Goal: Task Accomplishment & Management: Manage account settings

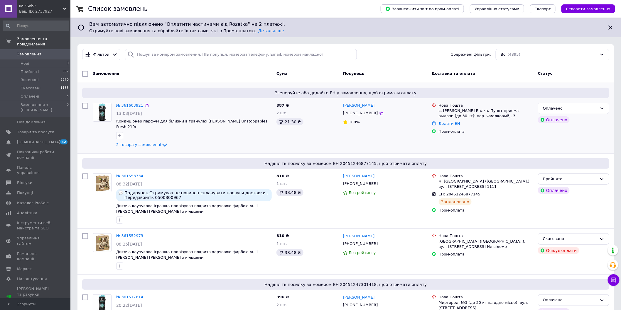
click at [130, 107] on link "№ 361603921" at bounding box center [129, 105] width 27 height 4
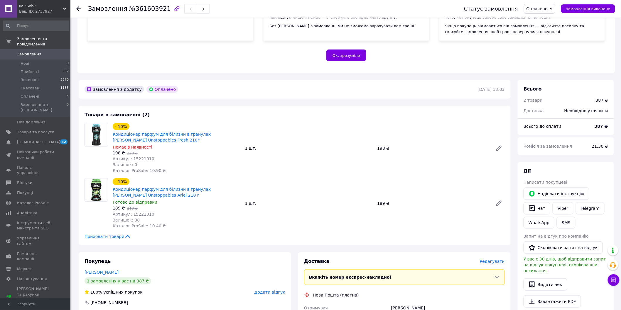
scroll to position [87, 0]
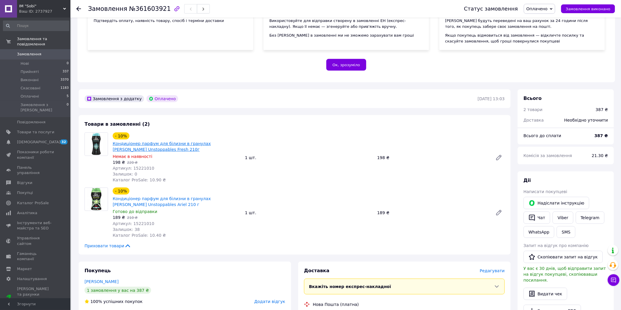
click at [149, 141] on link "Кондиціонер парфум для білизни в гранулах [PERSON_NAME] Unstoppables Fresh 210г" at bounding box center [162, 146] width 98 height 11
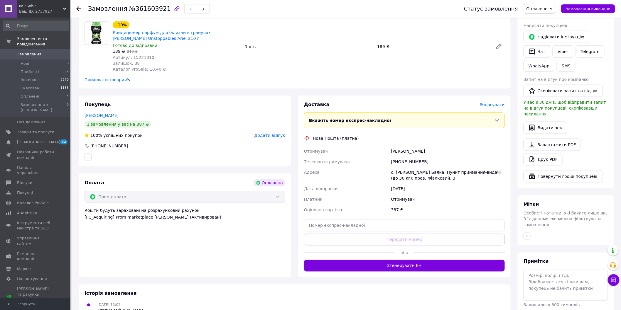
scroll to position [260, 0]
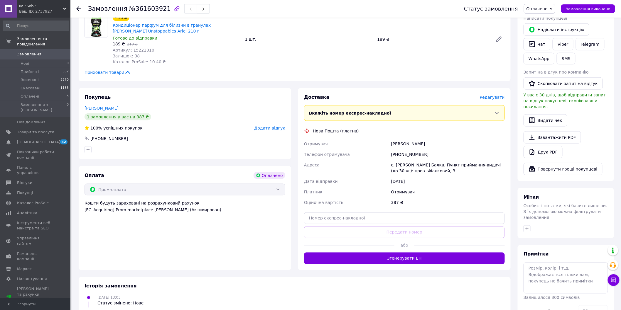
click at [406, 254] on button "Згенерувати ЕН" at bounding box center [404, 259] width 201 height 12
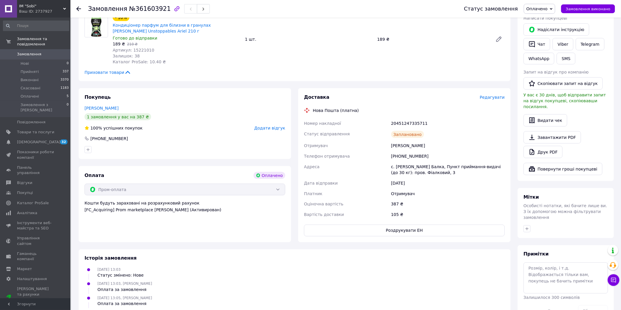
click at [405, 151] on div "[PHONE_NUMBER]" at bounding box center [448, 156] width 116 height 11
drag, startPoint x: 405, startPoint y: 149, endPoint x: 401, endPoint y: 150, distance: 4.5
click at [404, 151] on div "[PHONE_NUMBER]" at bounding box center [448, 156] width 116 height 11
copy div "380664067763"
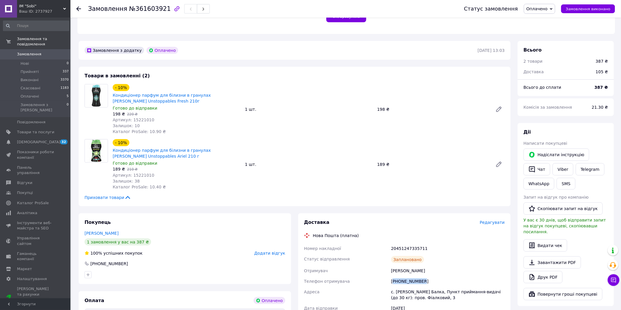
scroll to position [130, 0]
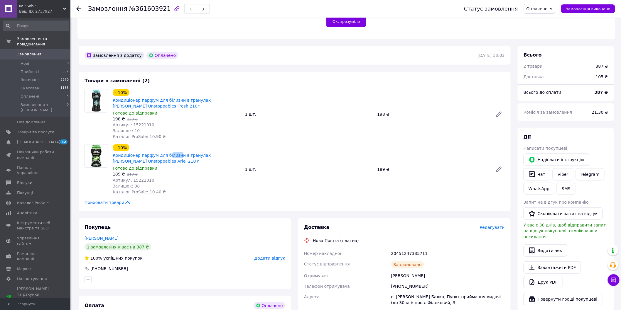
drag, startPoint x: 174, startPoint y: 144, endPoint x: 165, endPoint y: 145, distance: 9.1
click at [165, 145] on div "- 10% Кондиціонер парфум для білизни в гранулах [PERSON_NAME] Unstoppables Arie…" at bounding box center [176, 154] width 129 height 21
drag, startPoint x: 206, startPoint y: 144, endPoint x: 113, endPoint y: 151, distance: 93.2
click at [113, 151] on div "- 10% Кондиціонер парфум для білизни в гранулах [PERSON_NAME] Unstoppables Arie…" at bounding box center [176, 154] width 129 height 21
copy link "Кондиціонер парфум для білизни в гранулах Leno"
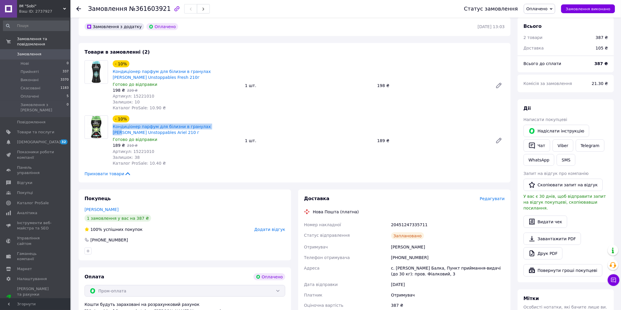
scroll to position [174, 0]
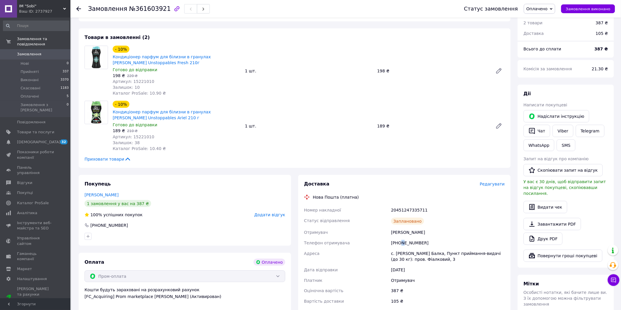
click at [400, 238] on div "[PHONE_NUMBER]" at bounding box center [448, 243] width 116 height 11
click at [403, 238] on div "[PHONE_NUMBER]" at bounding box center [448, 243] width 116 height 11
copy div "380664067763"
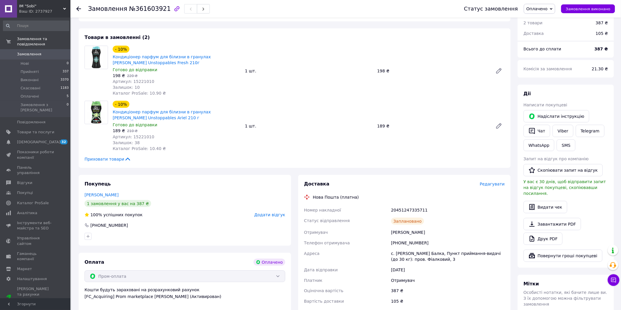
click at [404, 205] on div "20451247335711" at bounding box center [448, 210] width 116 height 11
copy div "20451247335711"
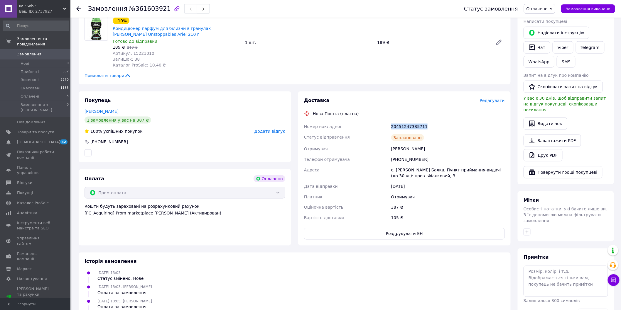
scroll to position [176, 0]
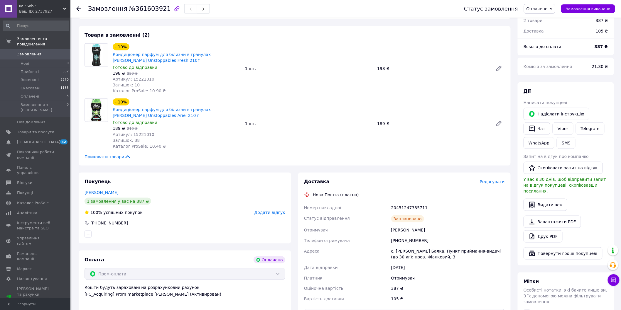
click at [77, 6] on icon at bounding box center [78, 8] width 5 height 5
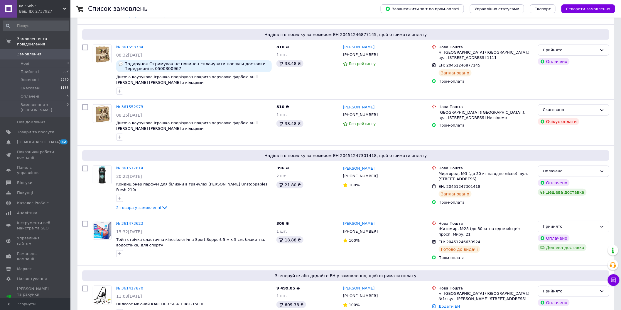
scroll to position [130, 0]
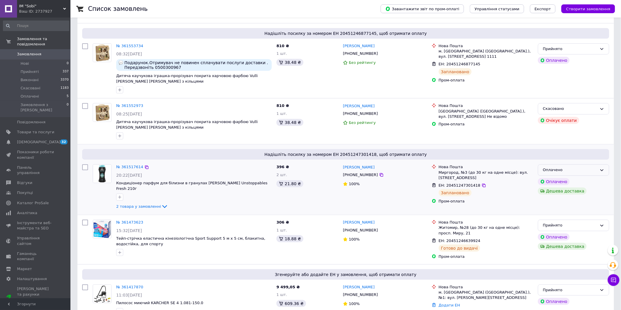
click at [559, 167] on div "Оплачено" at bounding box center [569, 170] width 54 height 6
click at [561, 177] on li "Прийнято" at bounding box center [573, 182] width 71 height 11
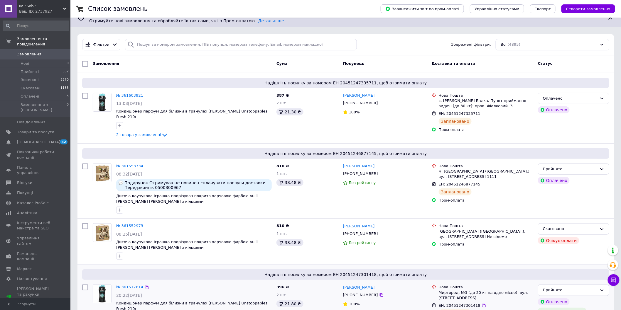
scroll to position [0, 0]
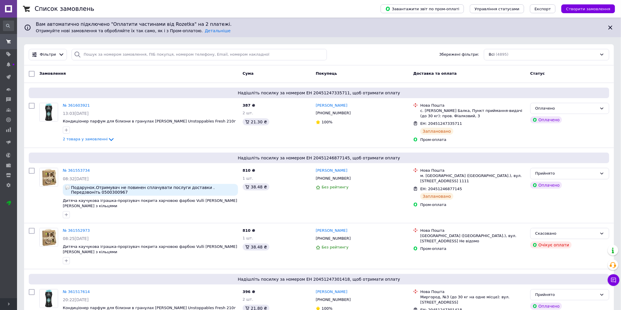
click at [7, 308] on span "Розгорнути" at bounding box center [8, 305] width 17 height 12
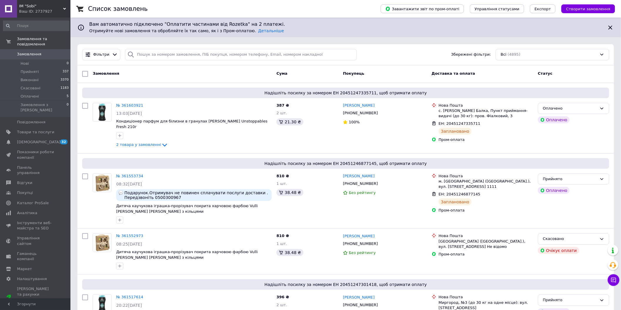
click at [36, 52] on span "Замовлення" at bounding box center [29, 54] width 24 height 5
click at [43, 127] on link "Товари та послуги" at bounding box center [36, 132] width 72 height 10
